Goal: Task Accomplishment & Management: Complete application form

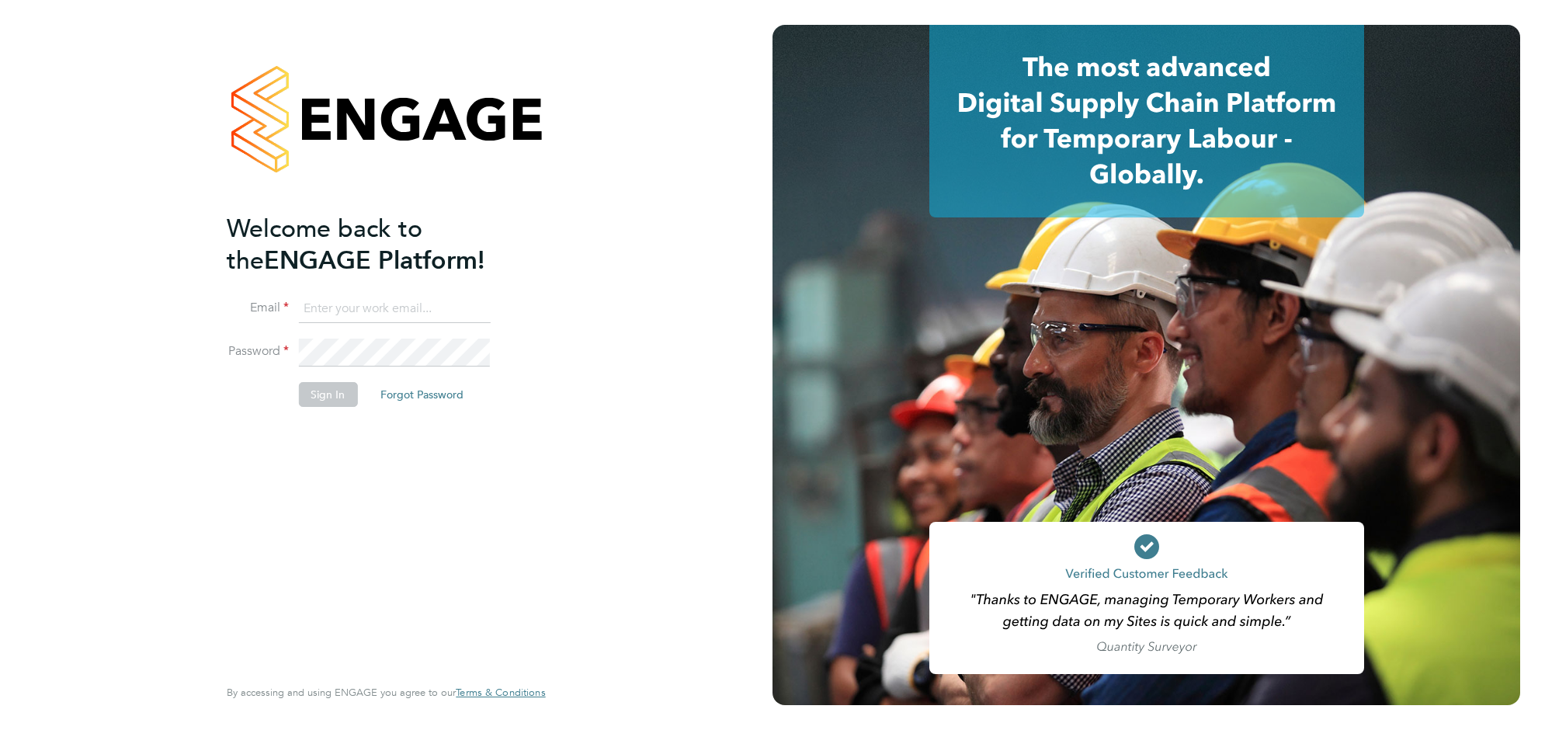
click at [373, 313] on input at bounding box center [394, 309] width 192 height 28
type input "sophieperry@jjfox.com"
click at [335, 385] on button "Sign In" at bounding box center [327, 394] width 59 height 25
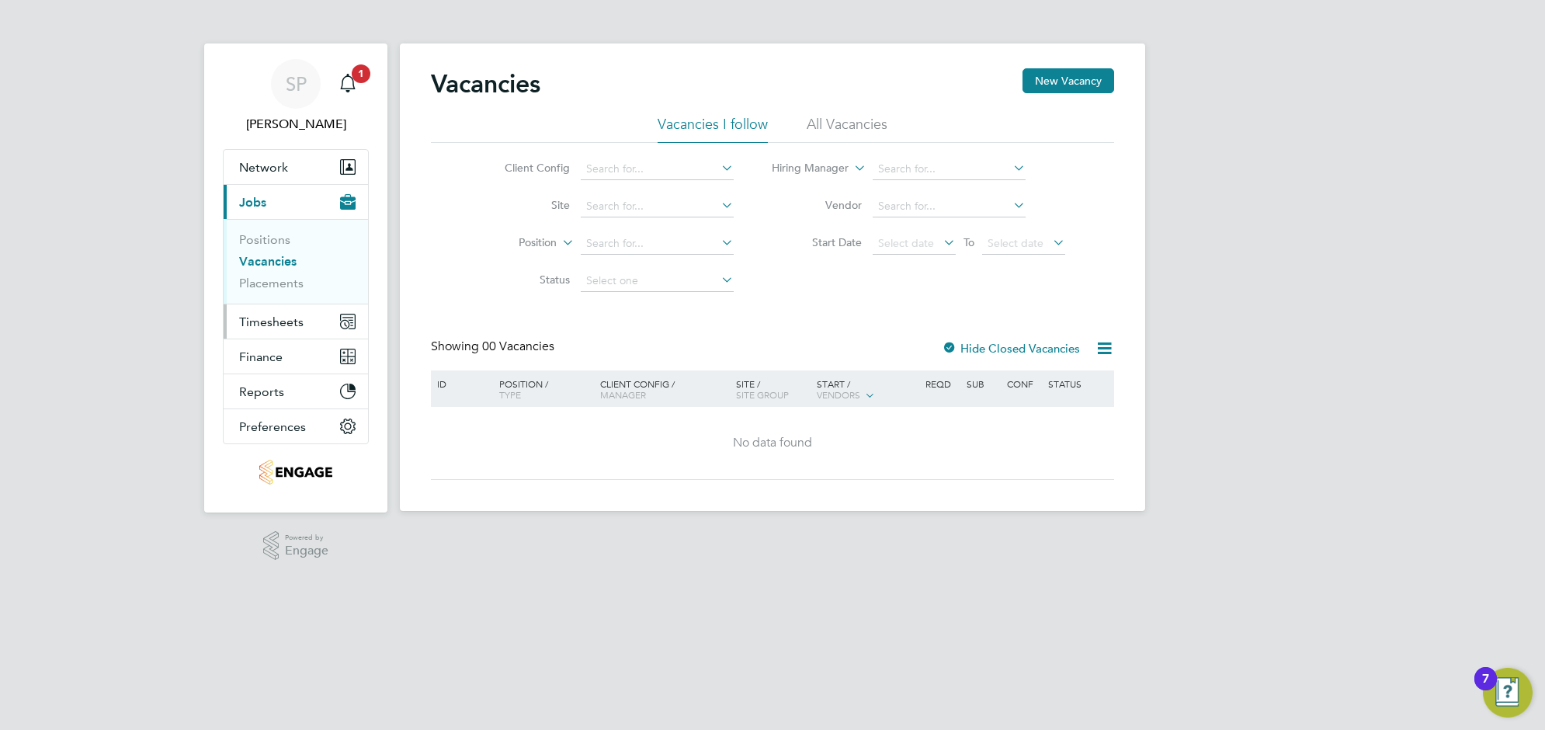
click at [285, 323] on span "Timesheets" at bounding box center [271, 321] width 64 height 15
click at [821, 133] on li "All Vacancies" at bounding box center [847, 129] width 81 height 28
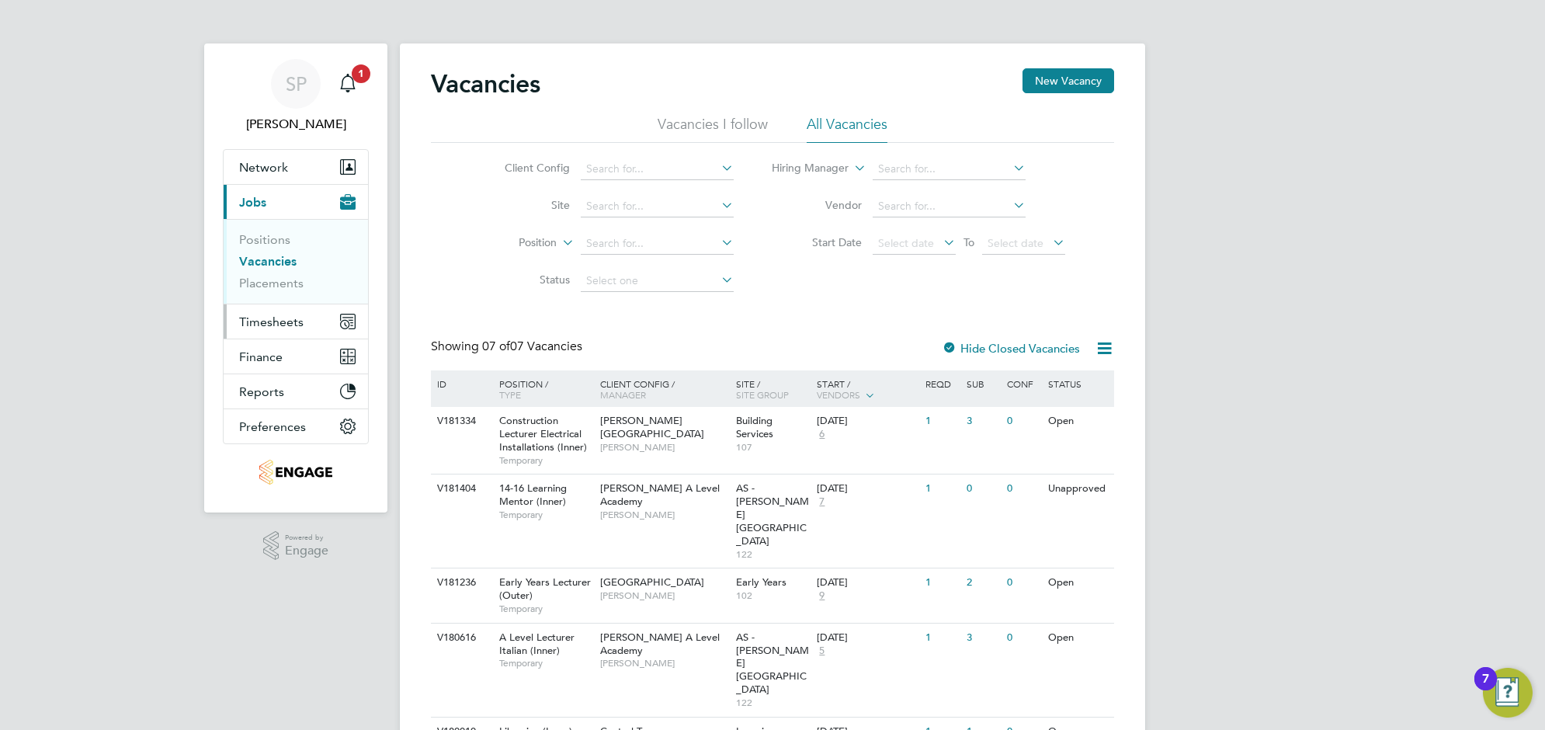
click at [303, 328] on button "Timesheets" at bounding box center [296, 321] width 144 height 34
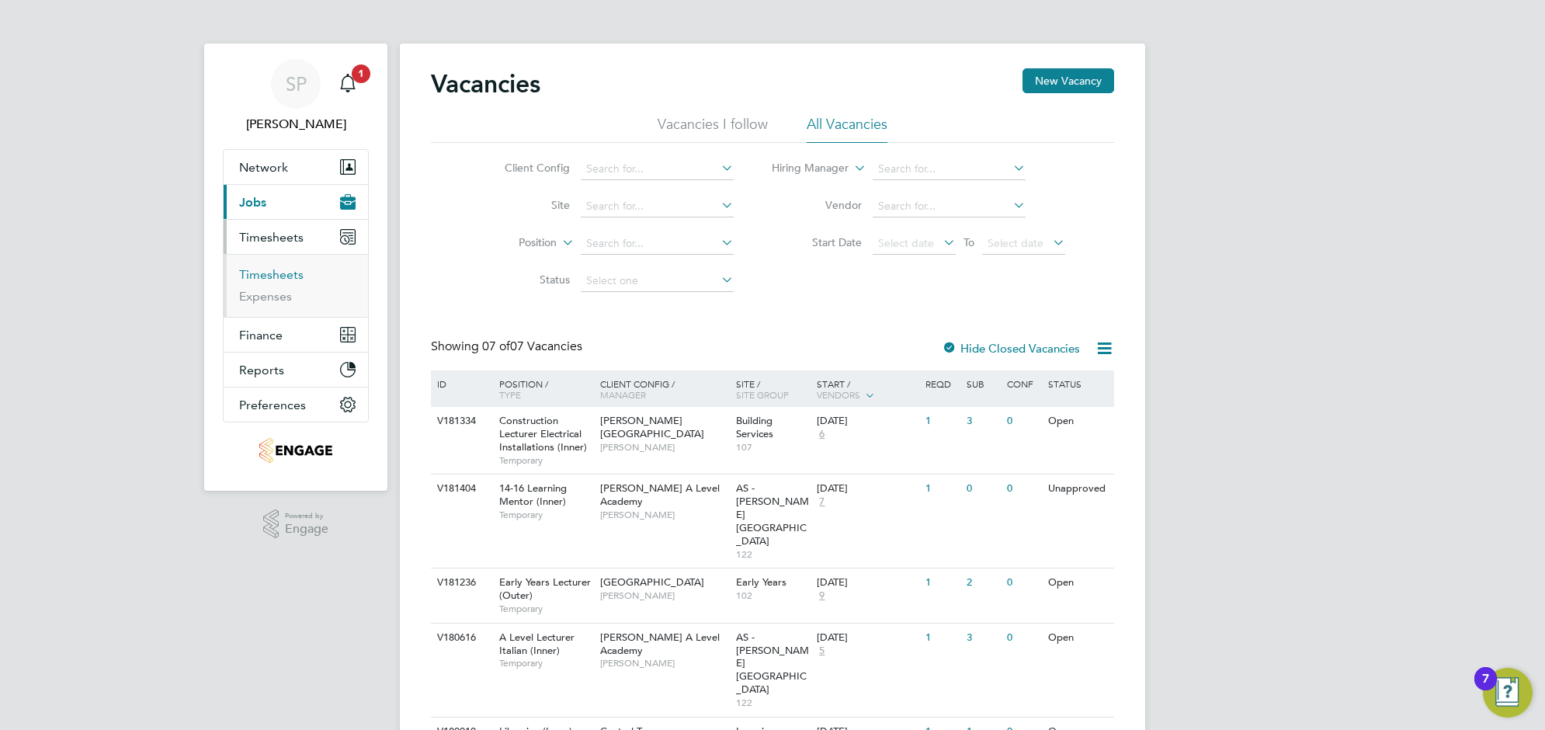
click at [276, 269] on link "Timesheets" at bounding box center [271, 274] width 64 height 15
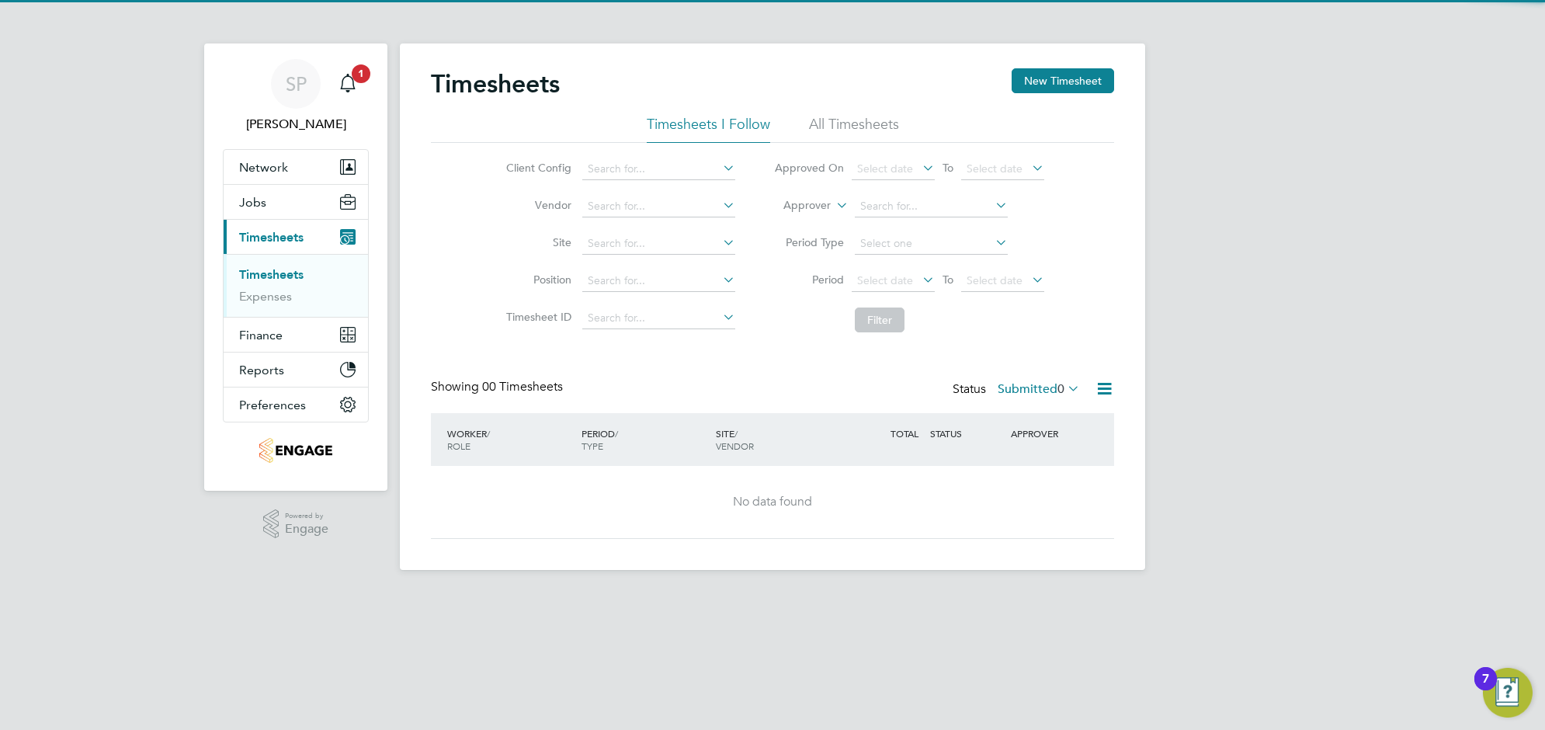
click at [829, 119] on li "All Timesheets" at bounding box center [854, 129] width 90 height 28
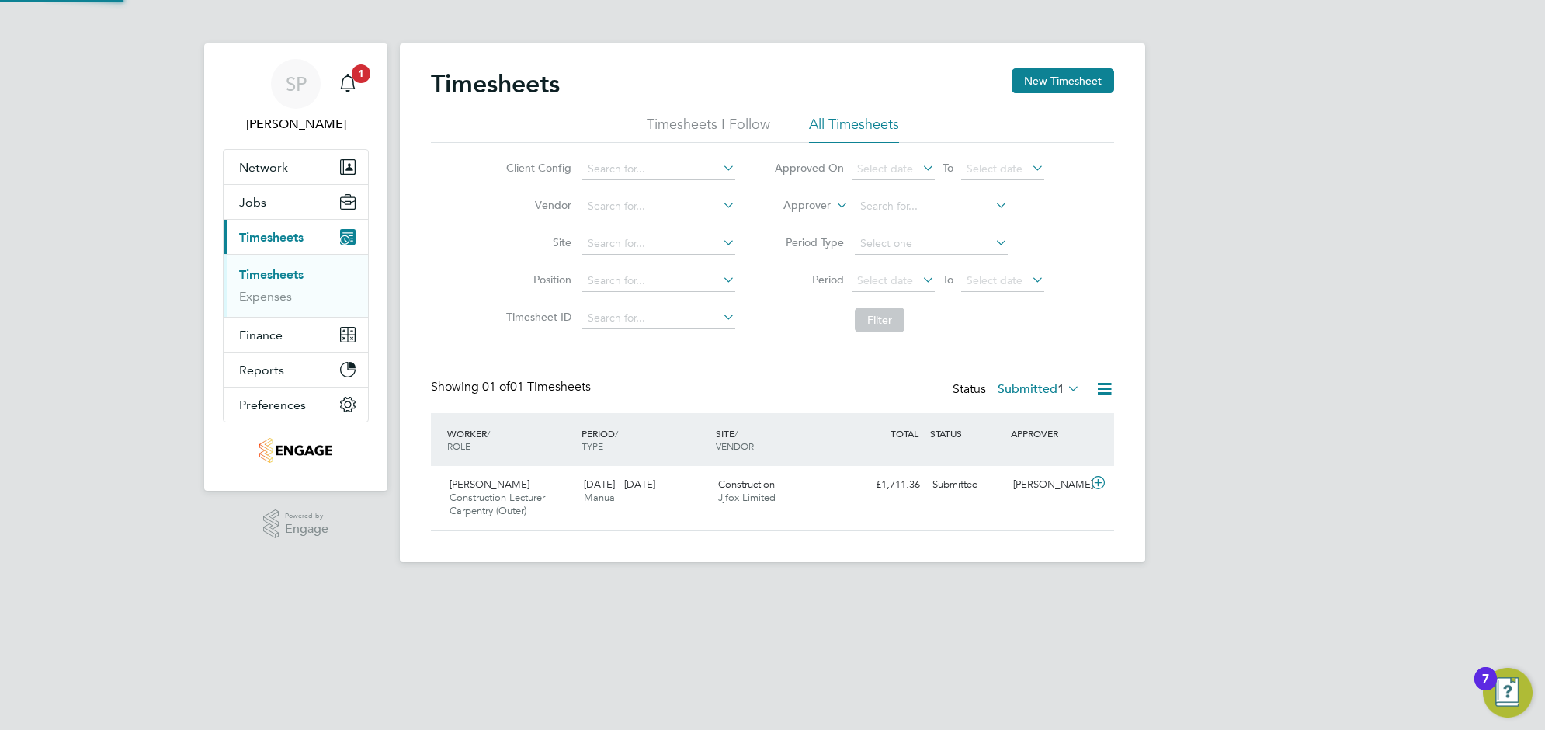
scroll to position [39, 134]
click at [1016, 388] on label "Submitted 1" at bounding box center [1039, 389] width 82 height 16
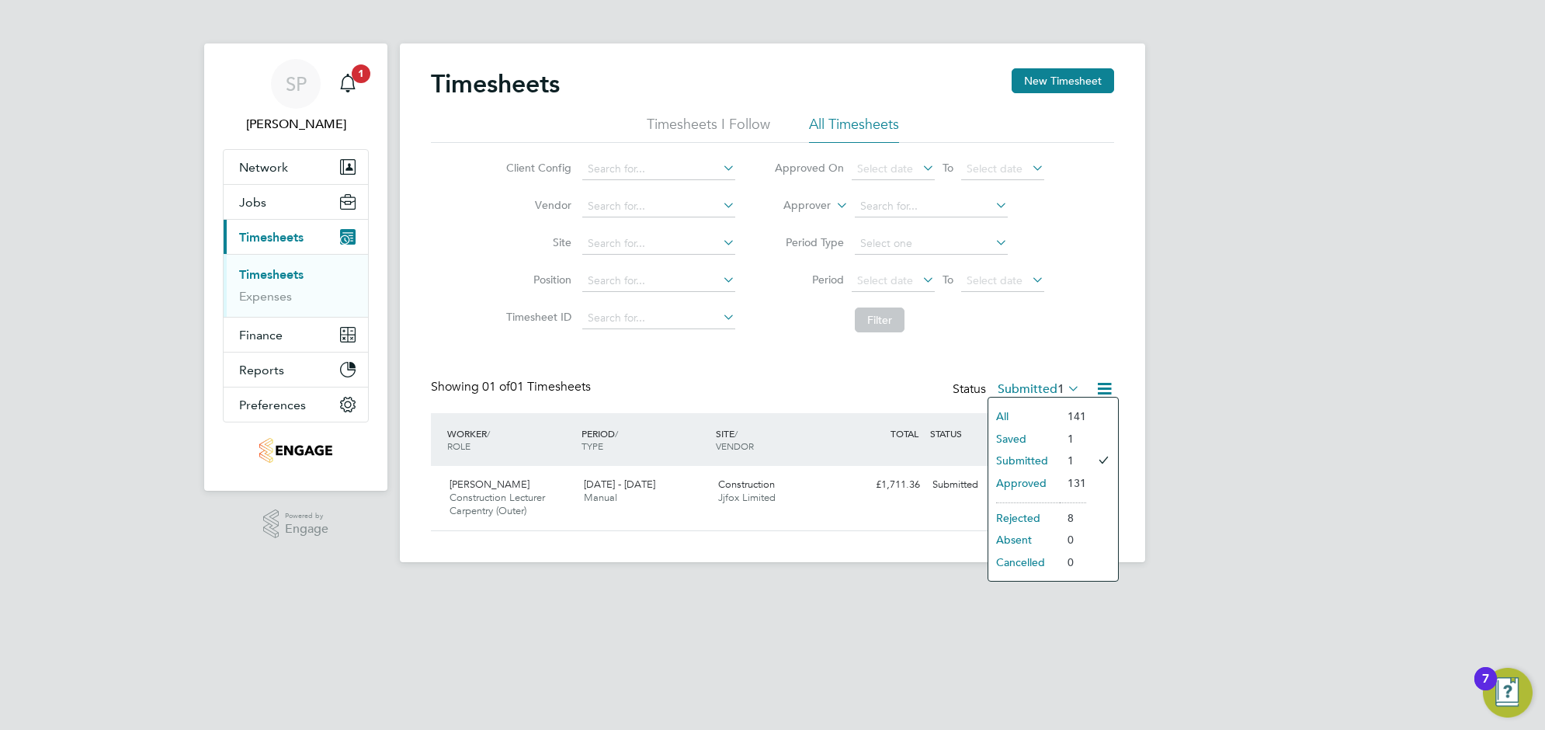
click at [1015, 412] on li "All" at bounding box center [1023, 416] width 71 height 22
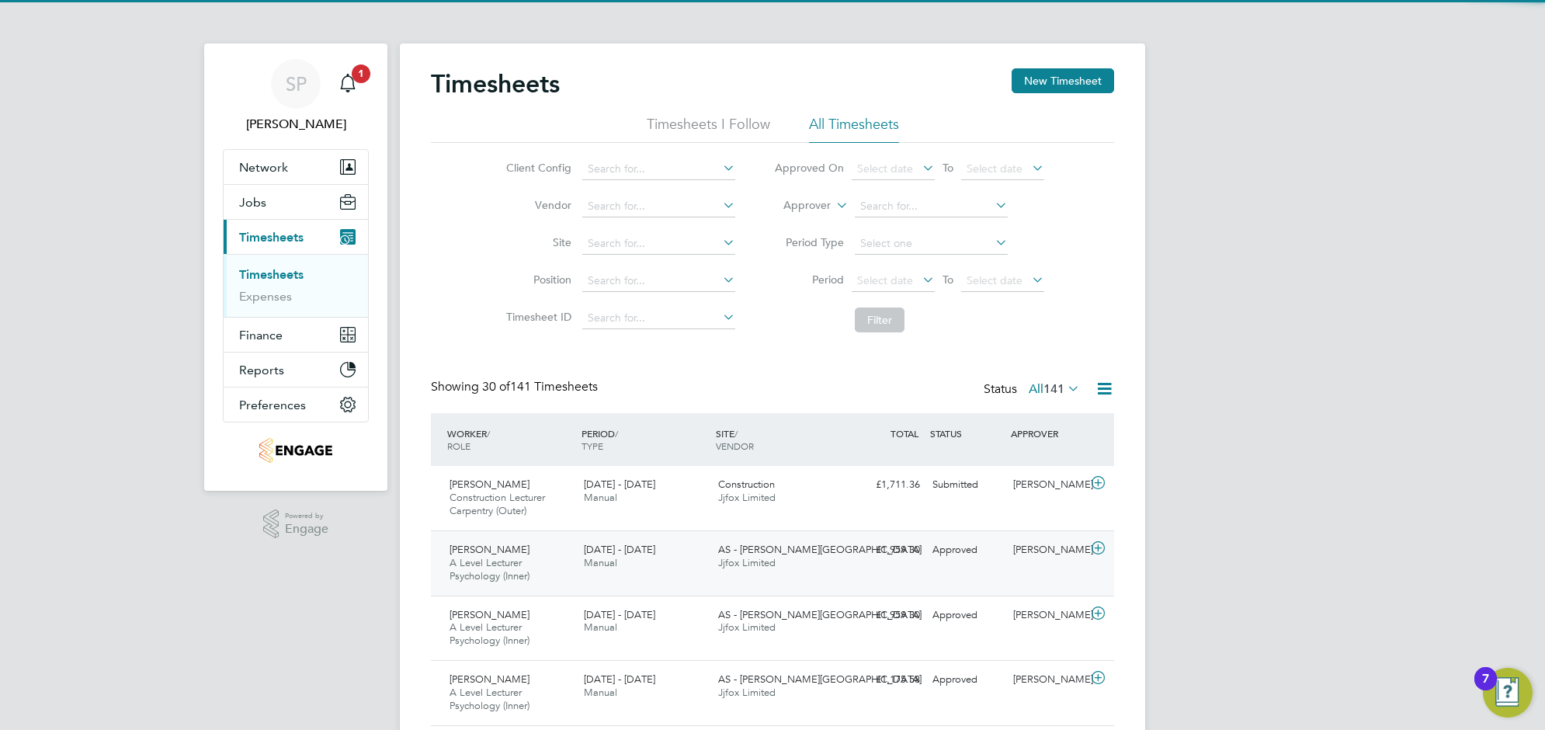
scroll to position [0, 0]
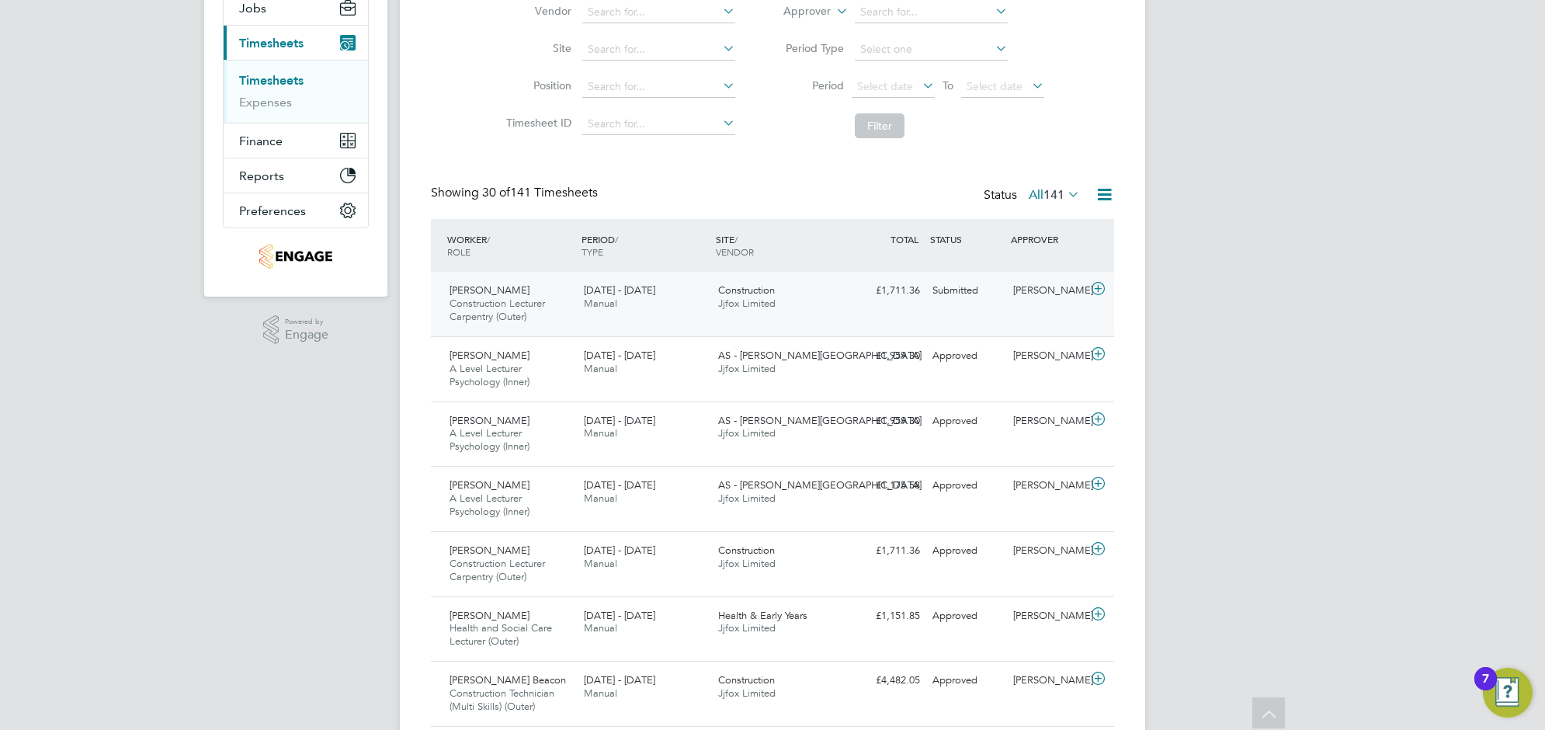
click at [602, 305] on span "Manual" at bounding box center [600, 303] width 33 height 13
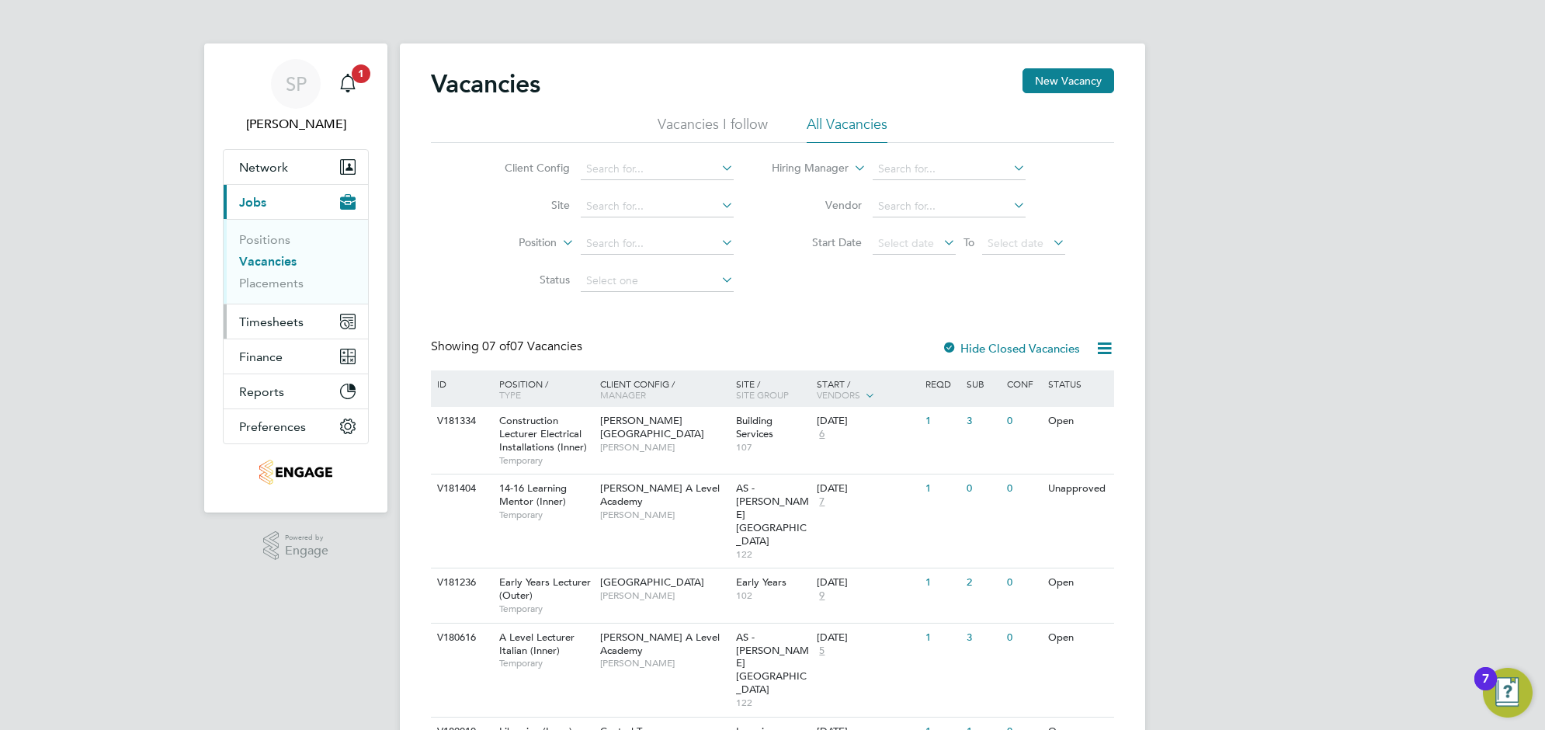
click at [266, 322] on span "Timesheets" at bounding box center [271, 321] width 64 height 15
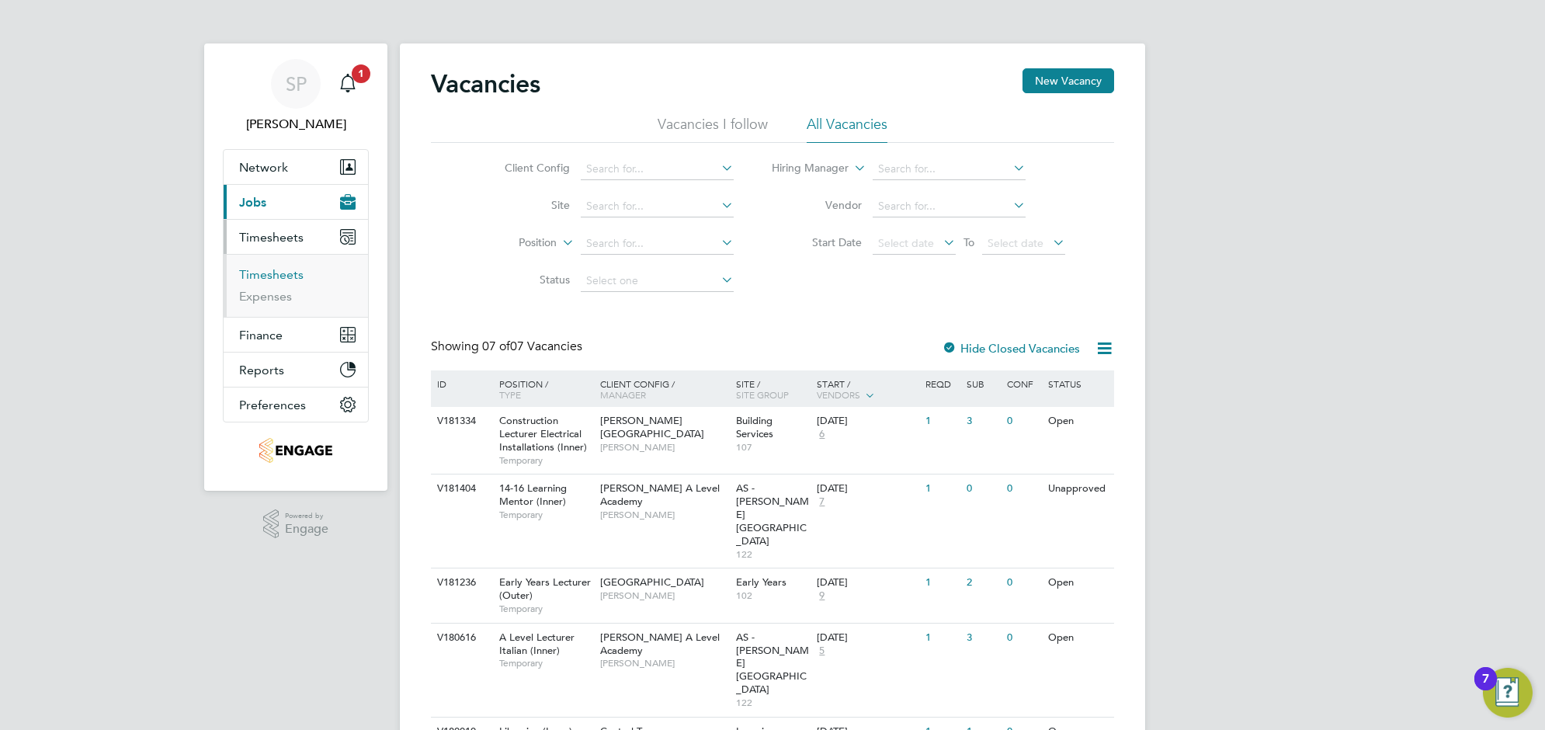
click at [280, 276] on link "Timesheets" at bounding box center [271, 274] width 64 height 15
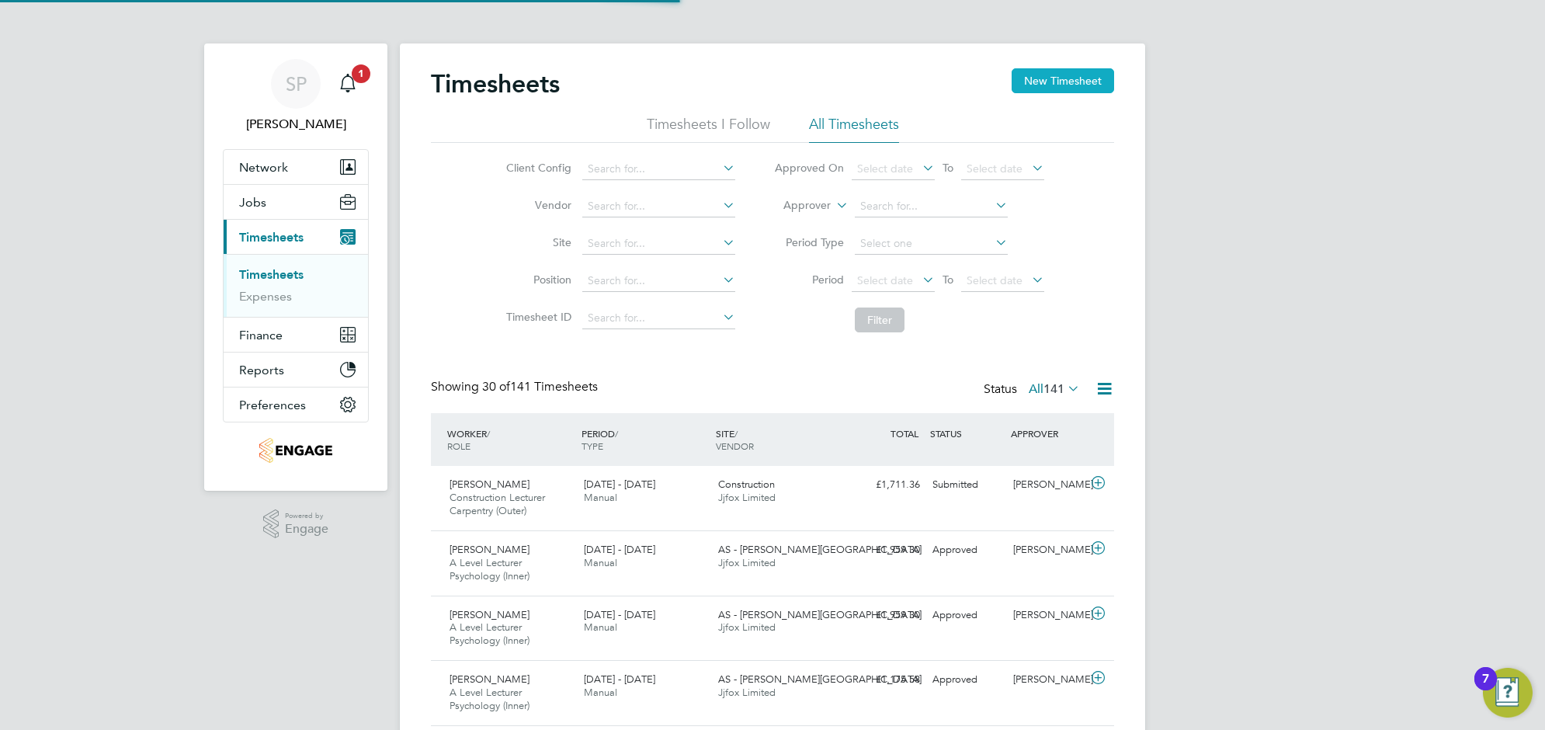
click at [1025, 83] on button "New Timesheet" at bounding box center [1063, 80] width 102 height 25
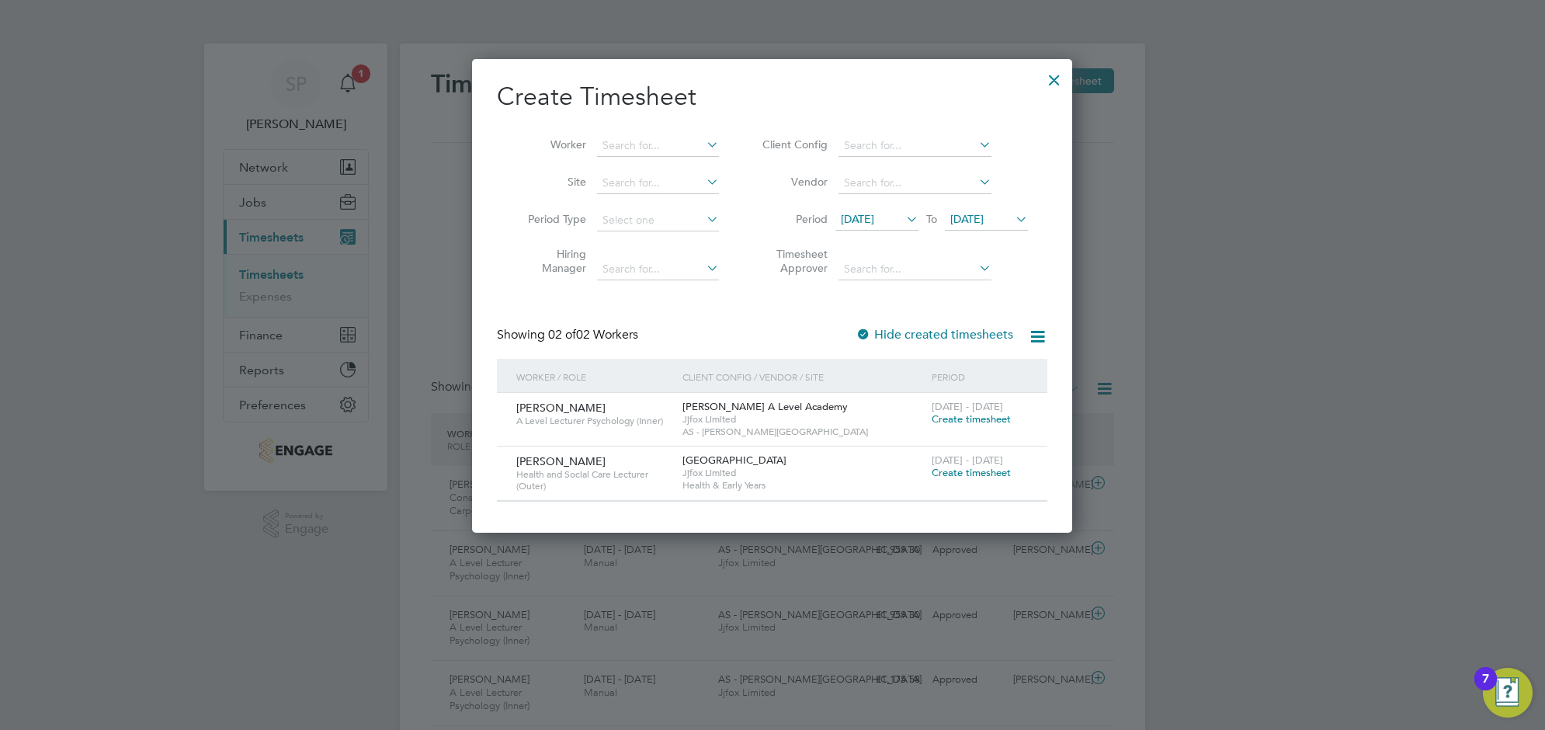
click at [949, 414] on span "Create timesheet" at bounding box center [971, 418] width 79 height 13
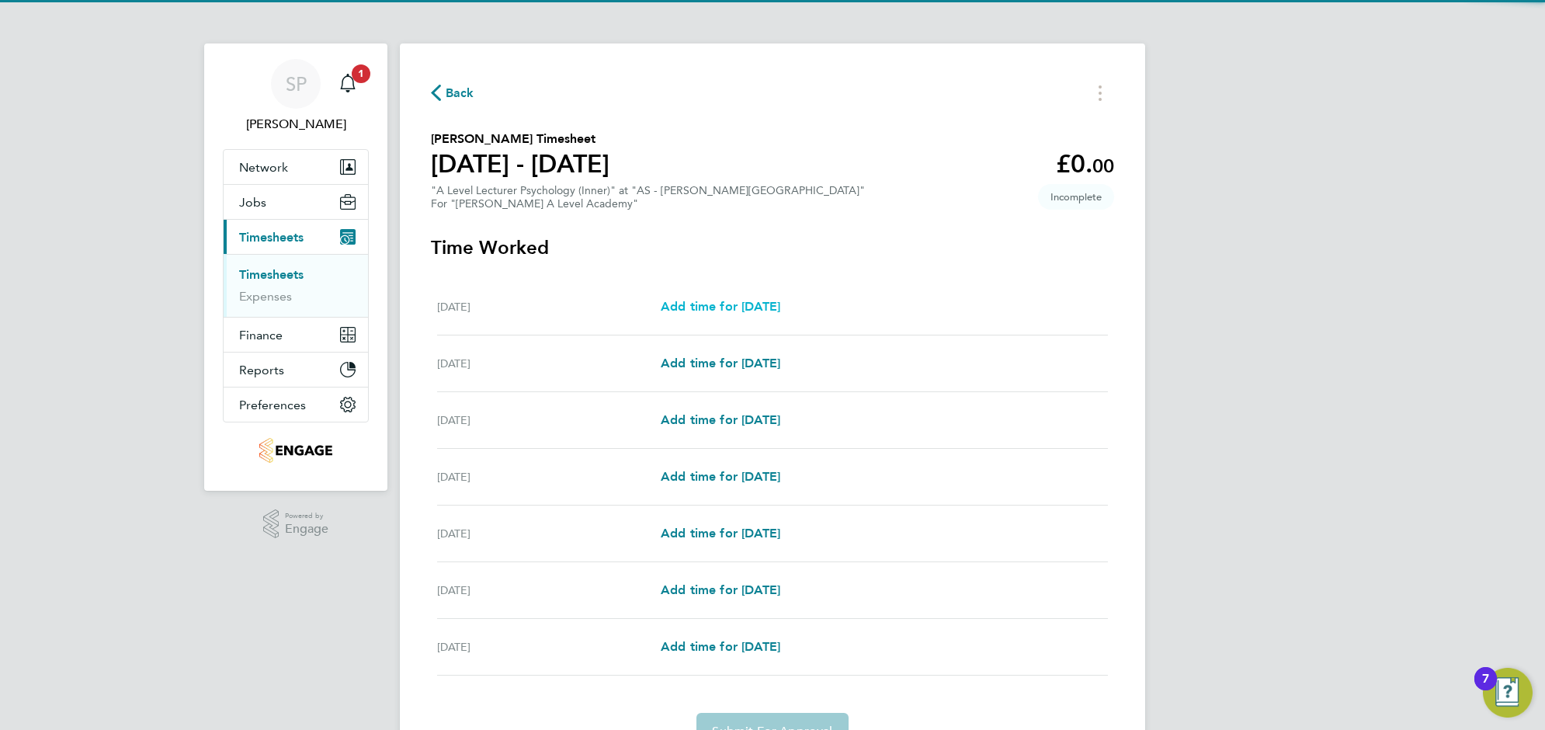
click at [701, 312] on span "Add time for [DATE]" at bounding box center [721, 306] width 120 height 15
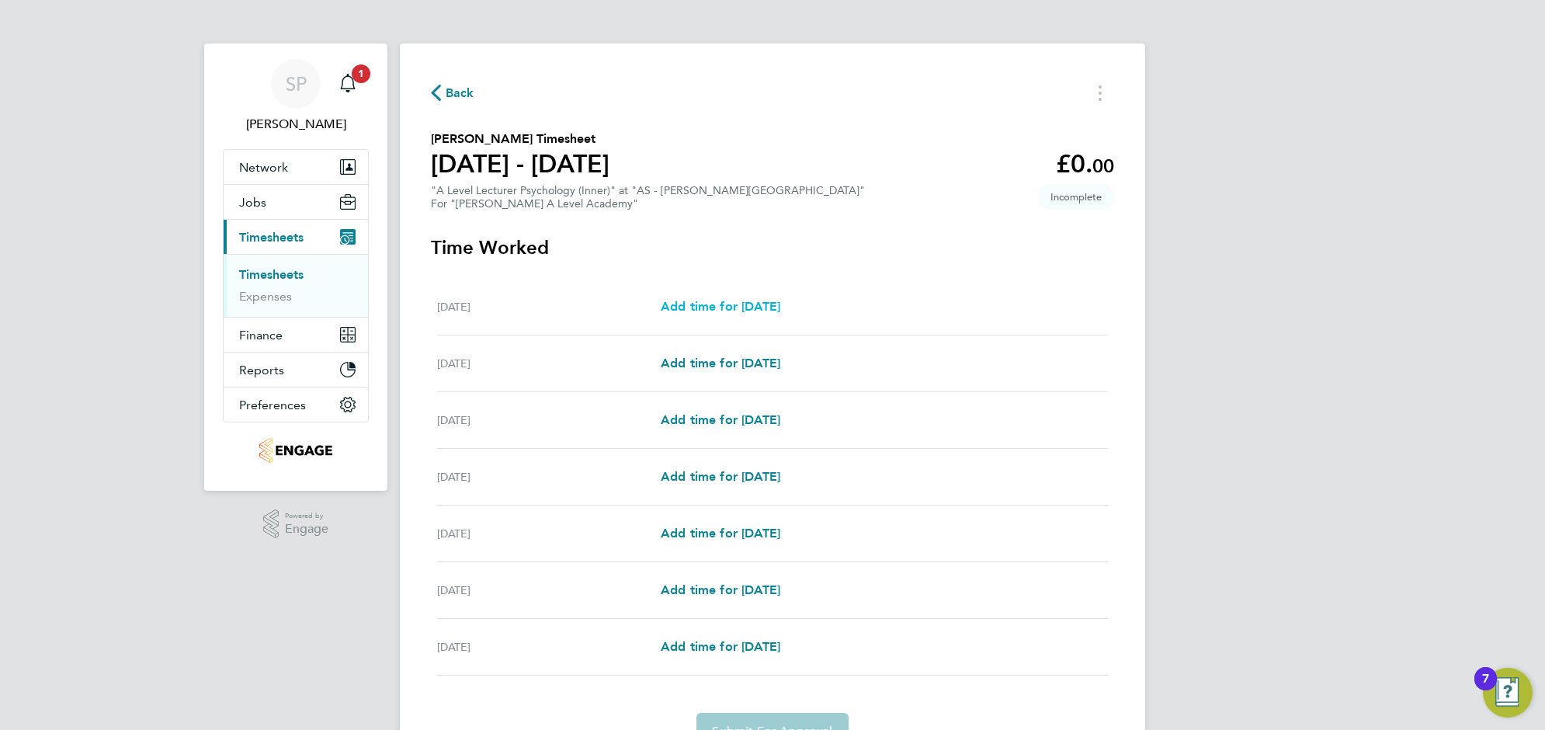
select select "60"
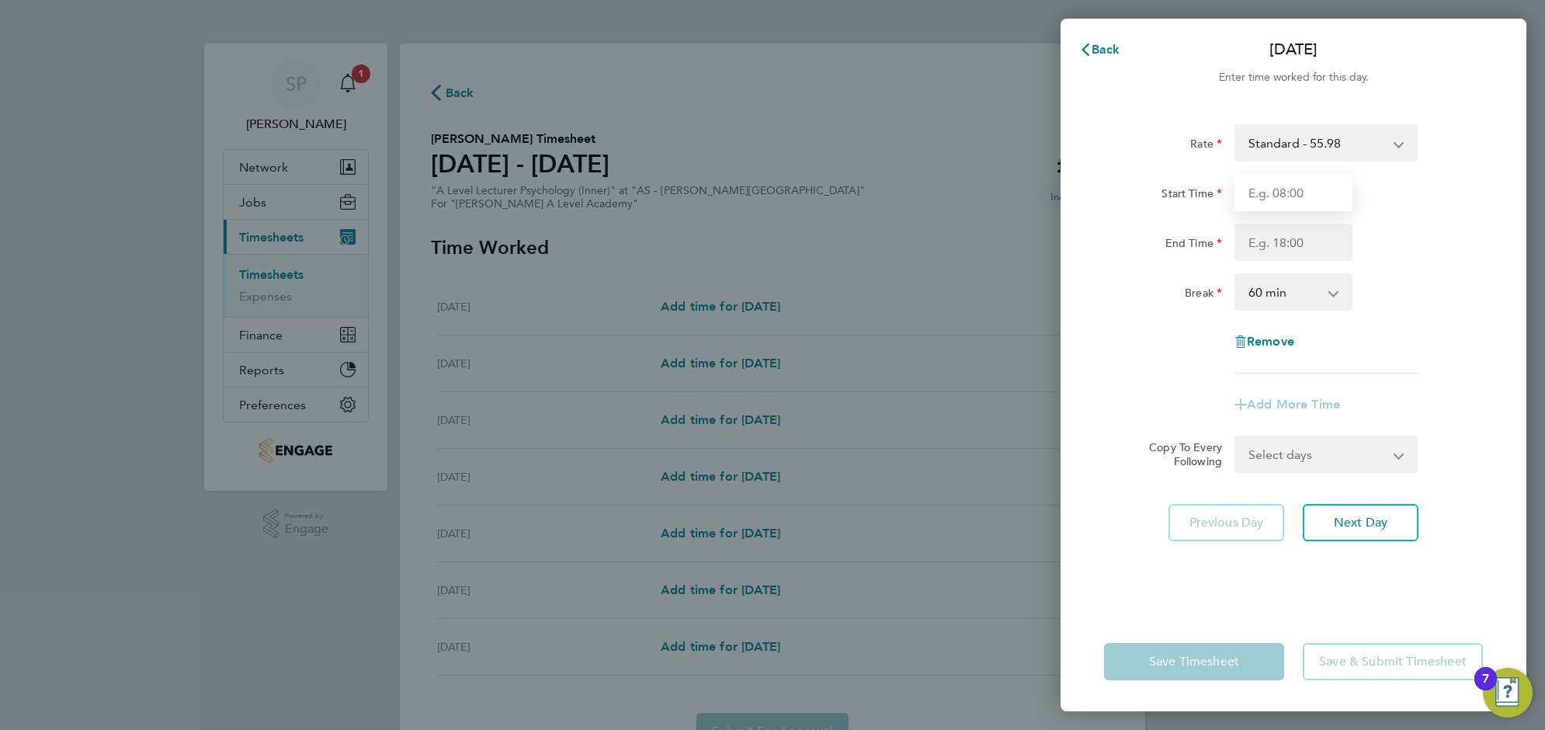
click at [1299, 200] on input "Start Time" at bounding box center [1294, 192] width 118 height 37
type input "09:00"
type input "17:00"
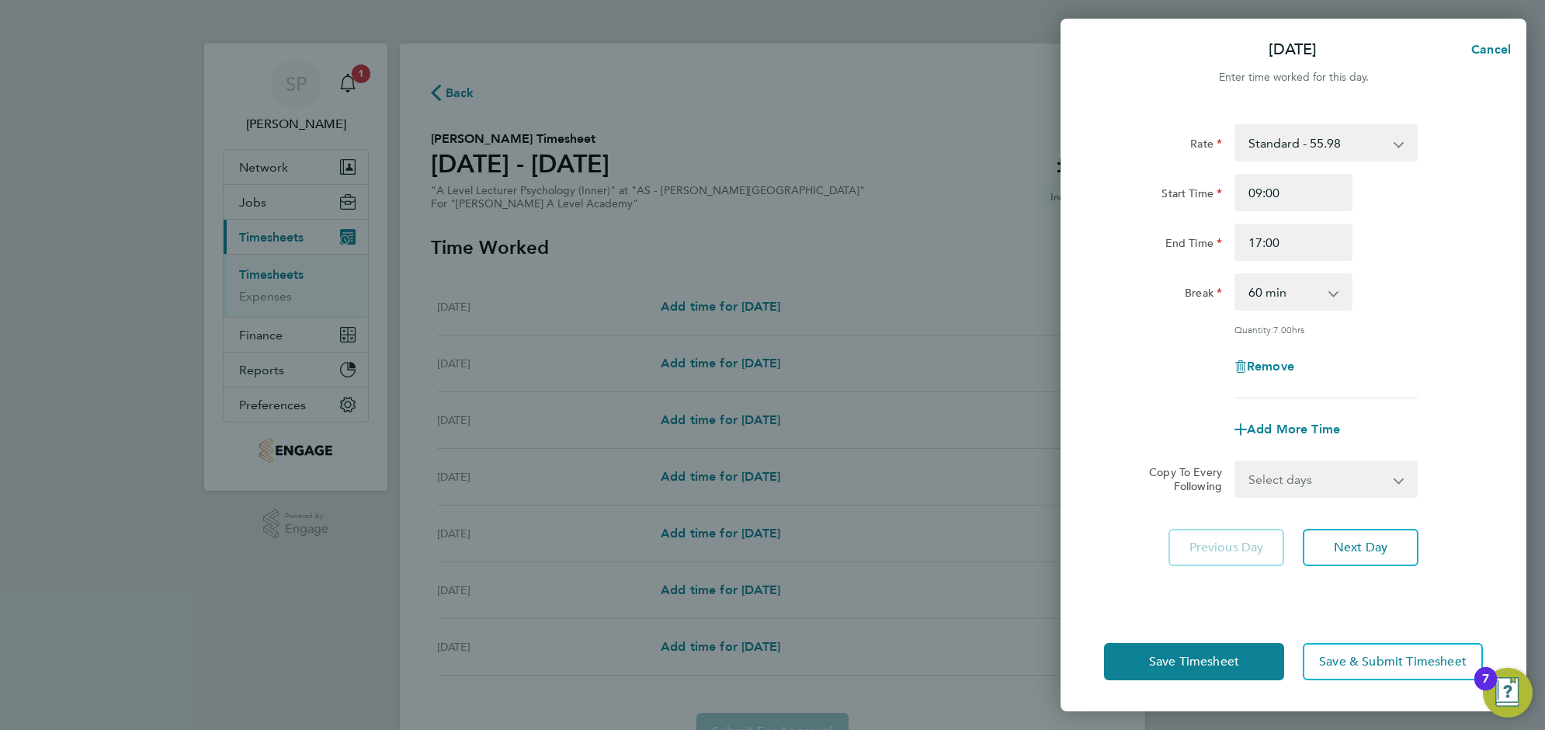
click at [1196, 276] on div "Break" at bounding box center [1163, 288] width 118 height 31
click at [1281, 474] on select "Select days Day Weekday (Mon-Fri) Weekend (Sat-Sun) Tuesday Wednesday Thursday …" at bounding box center [1317, 479] width 163 height 34
select select "WEEKDAY"
click at [1236, 462] on select "Select days Day Weekday (Mon-Fri) Weekend (Sat-Sun) Tuesday Wednesday Thursday …" at bounding box center [1317, 479] width 163 height 34
select select "2025-09-28"
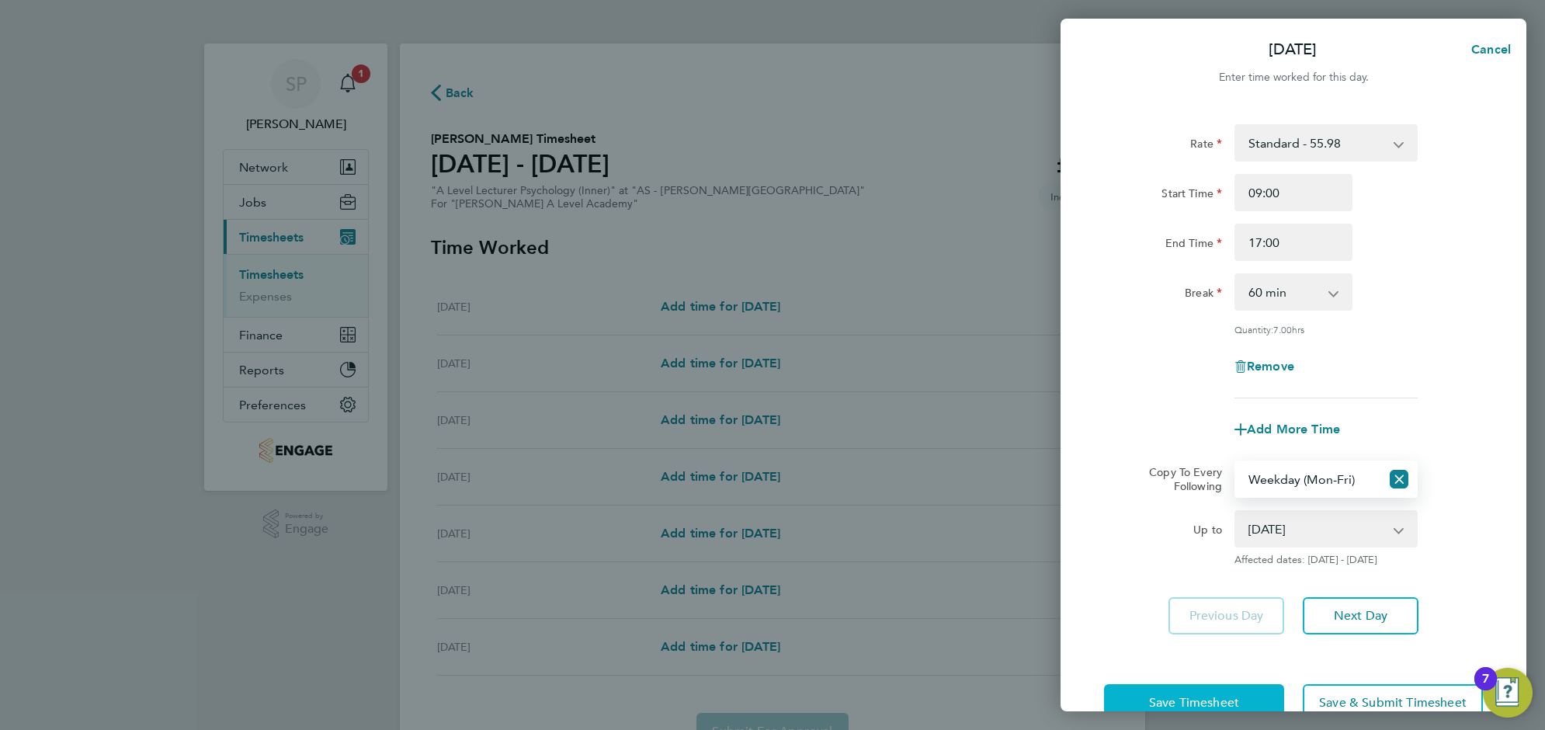
click at [1245, 692] on button "Save Timesheet" at bounding box center [1194, 702] width 180 height 37
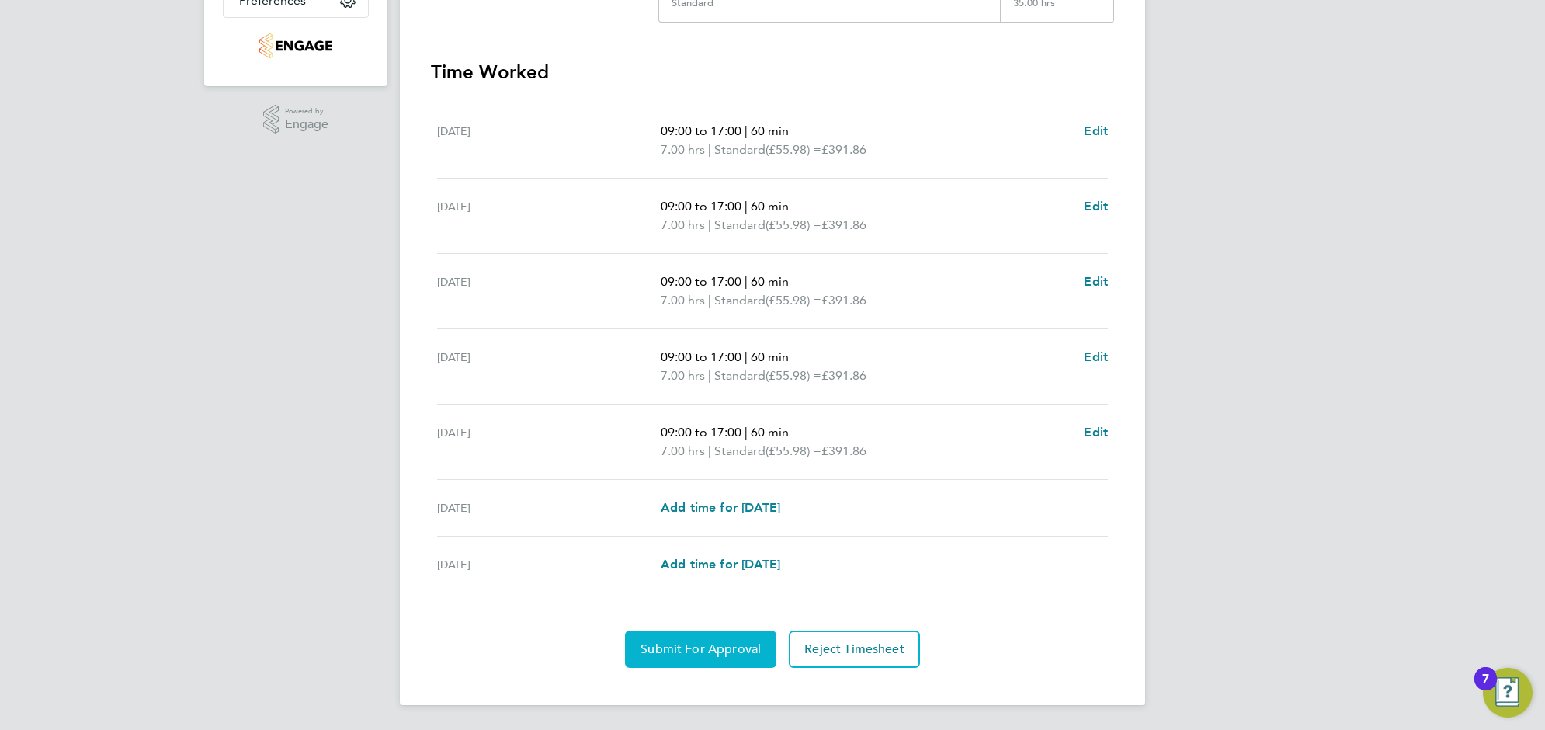
click at [688, 652] on span "Submit For Approval" at bounding box center [701, 649] width 120 height 16
